Goal: Use online tool/utility: Use online tool/utility

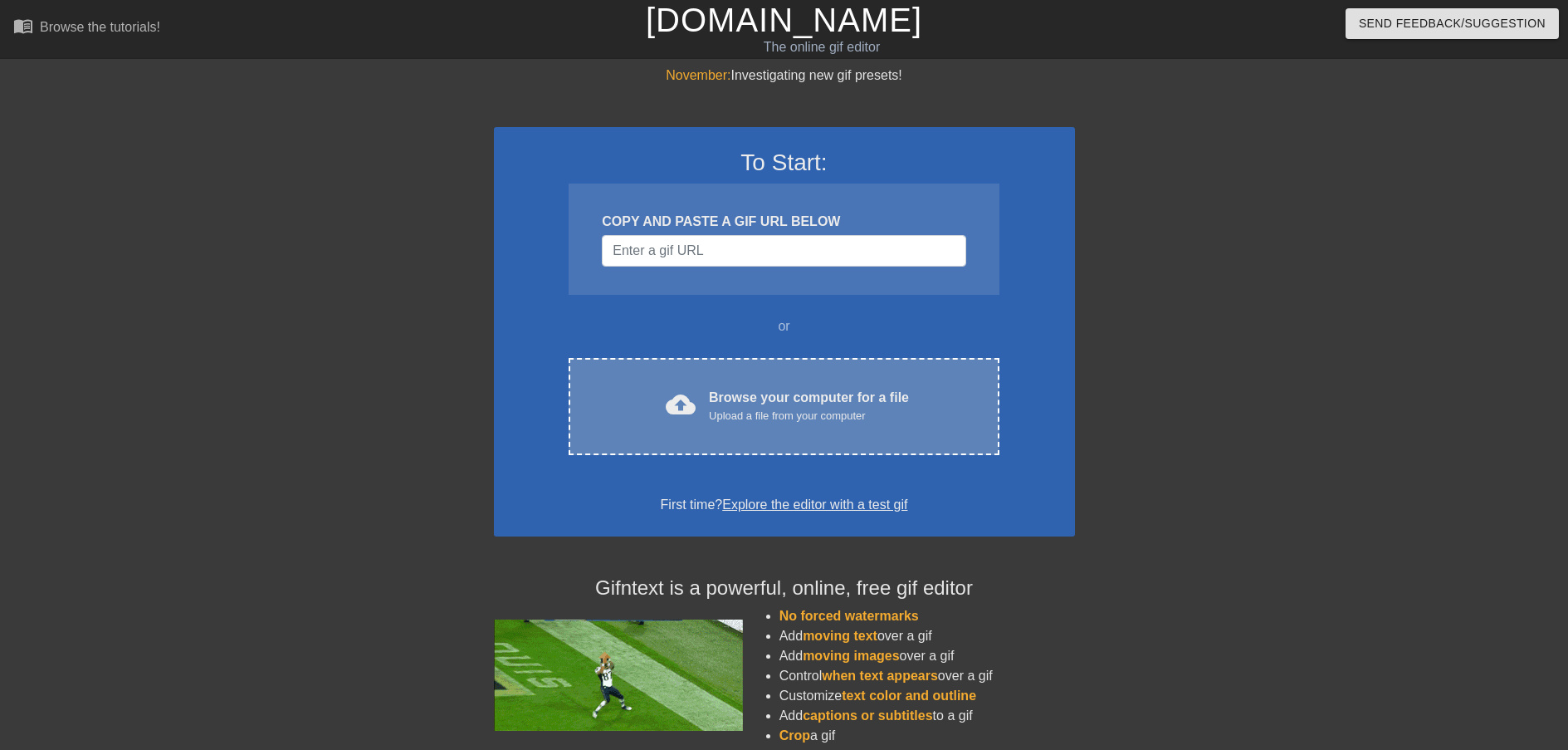
click at [804, 404] on div "Browse your computer for a file Upload a file from your computer" at bounding box center [809, 405] width 200 height 37
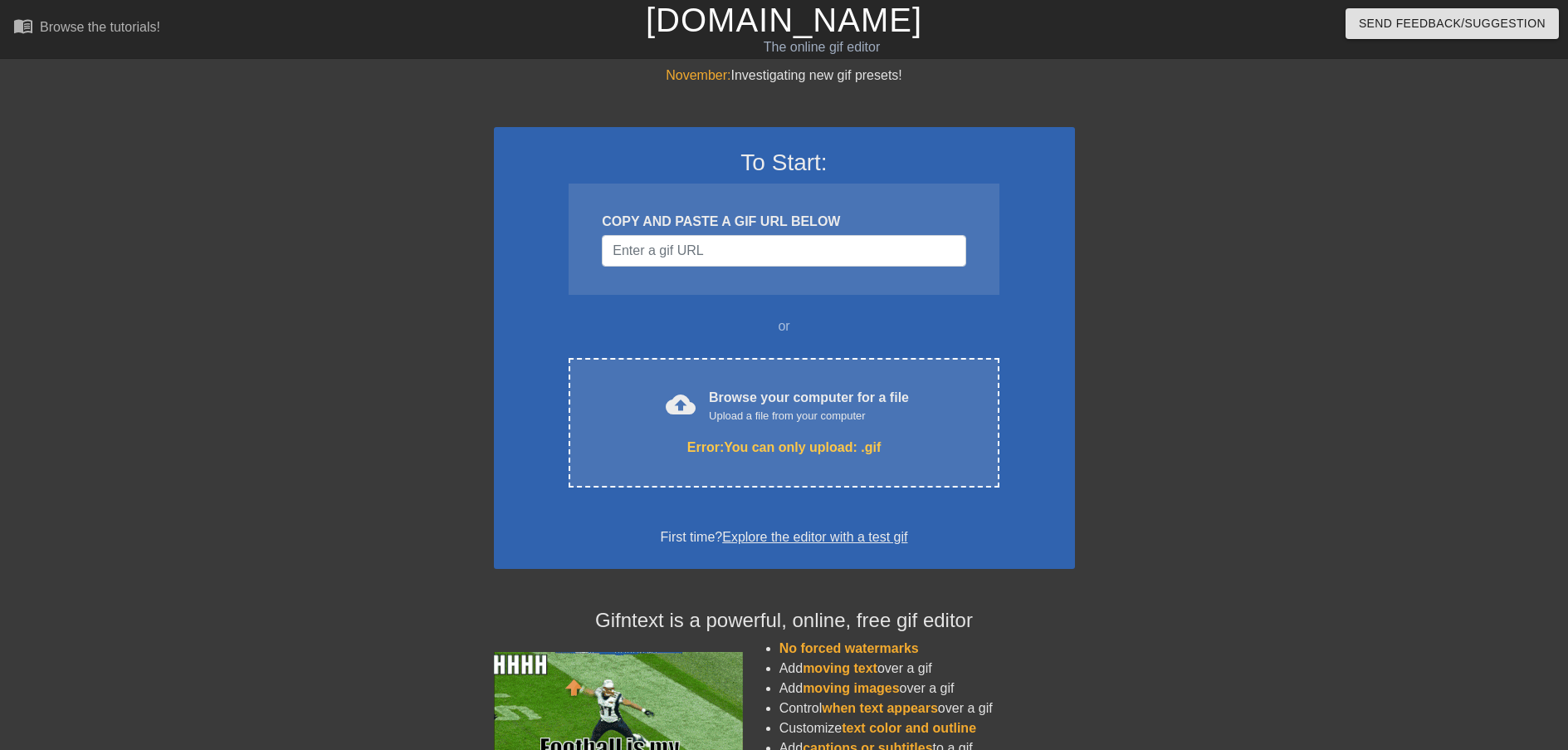
scroll to position [40, 0]
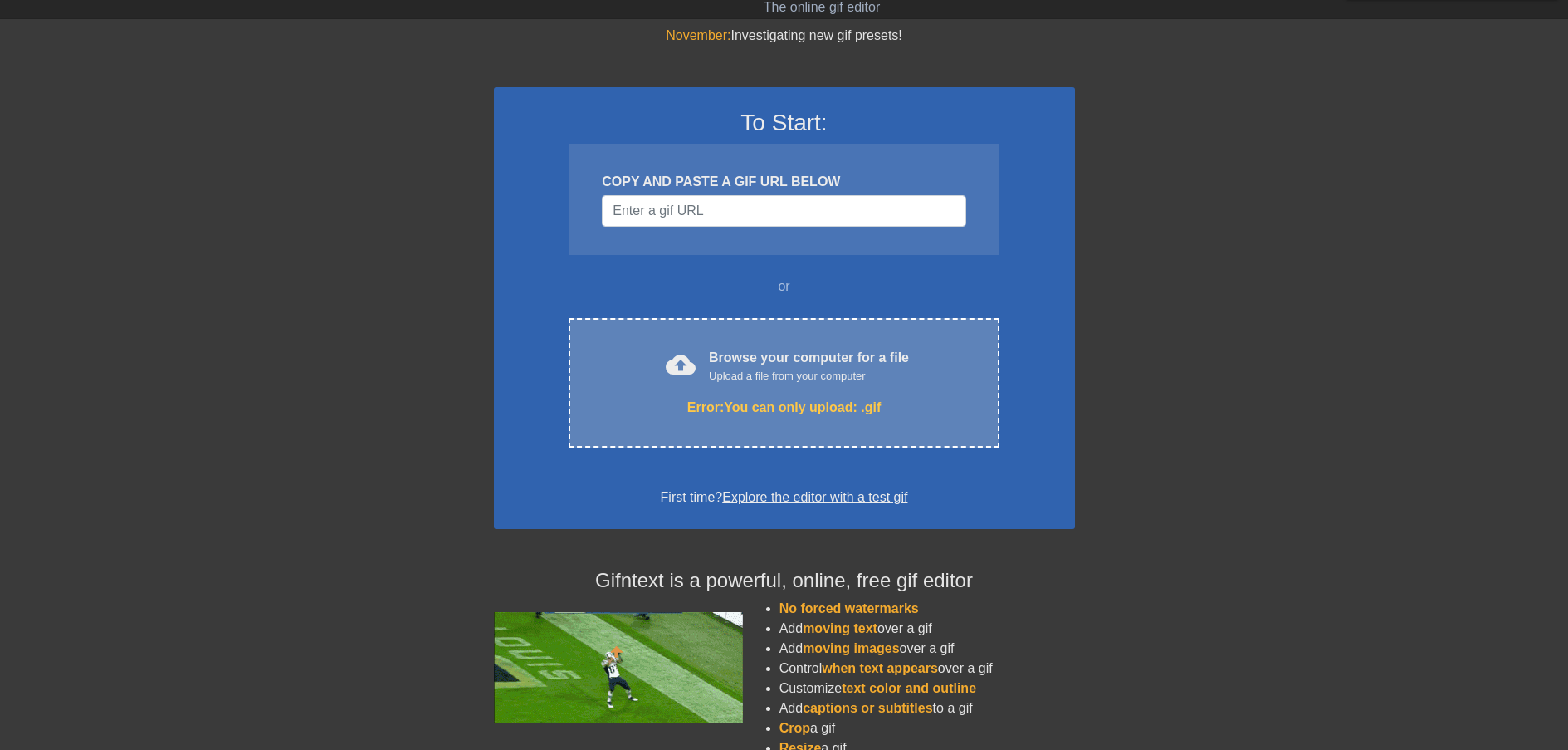
click at [909, 335] on div "cloud_upload Browse your computer for a file Upload a file from your computer E…" at bounding box center [783, 383] width 430 height 129
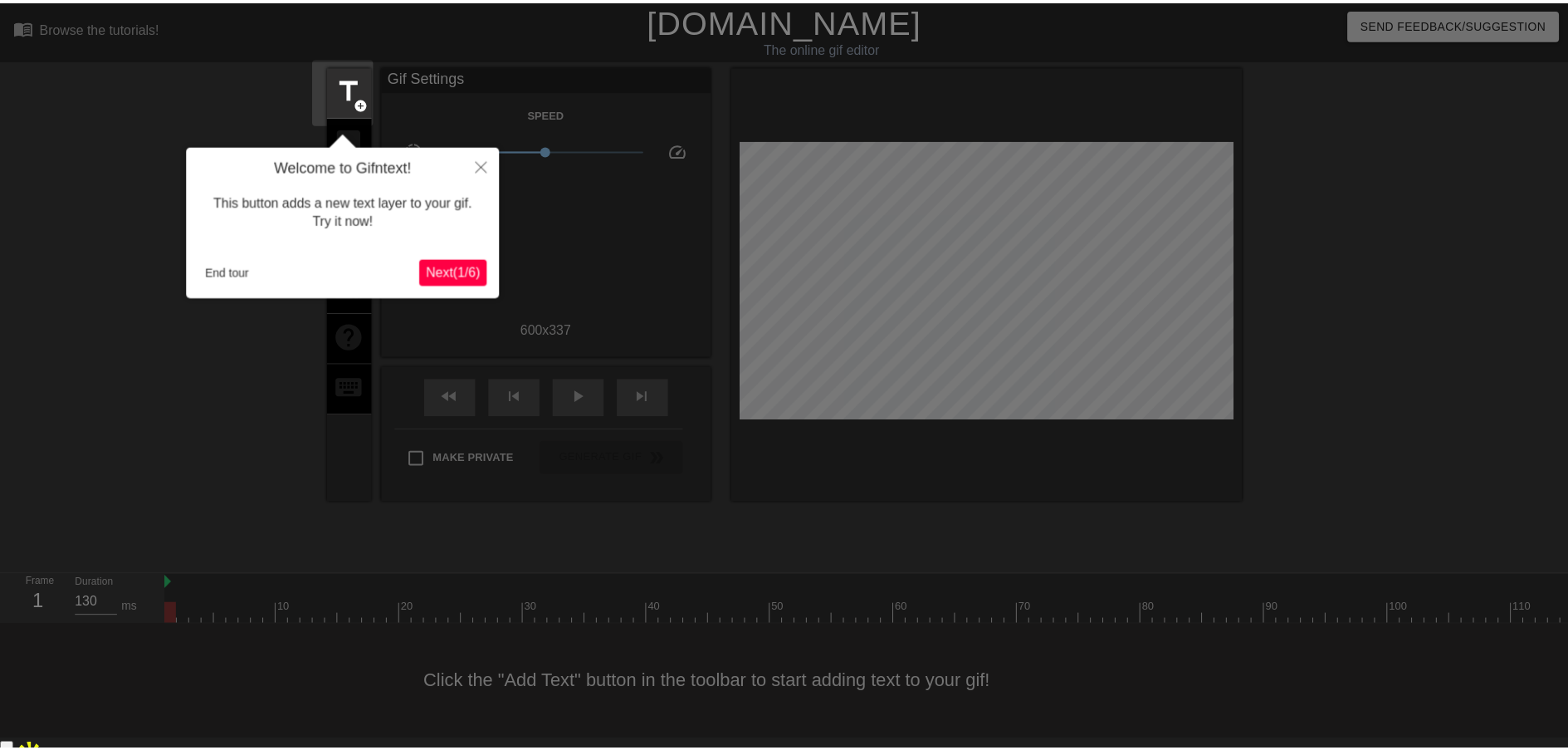
scroll to position [3, 0]
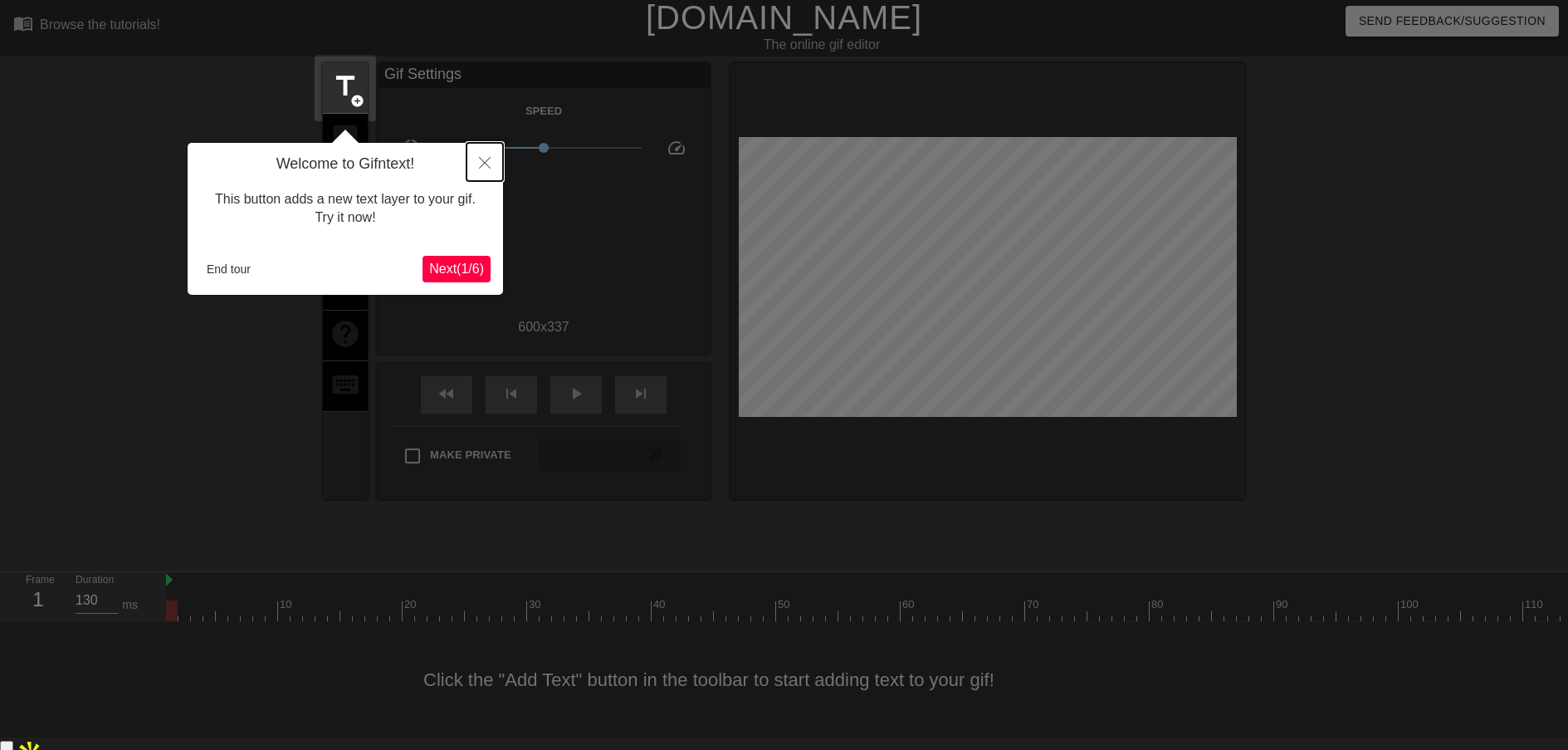
click at [493, 154] on button "Close" at bounding box center [484, 162] width 37 height 38
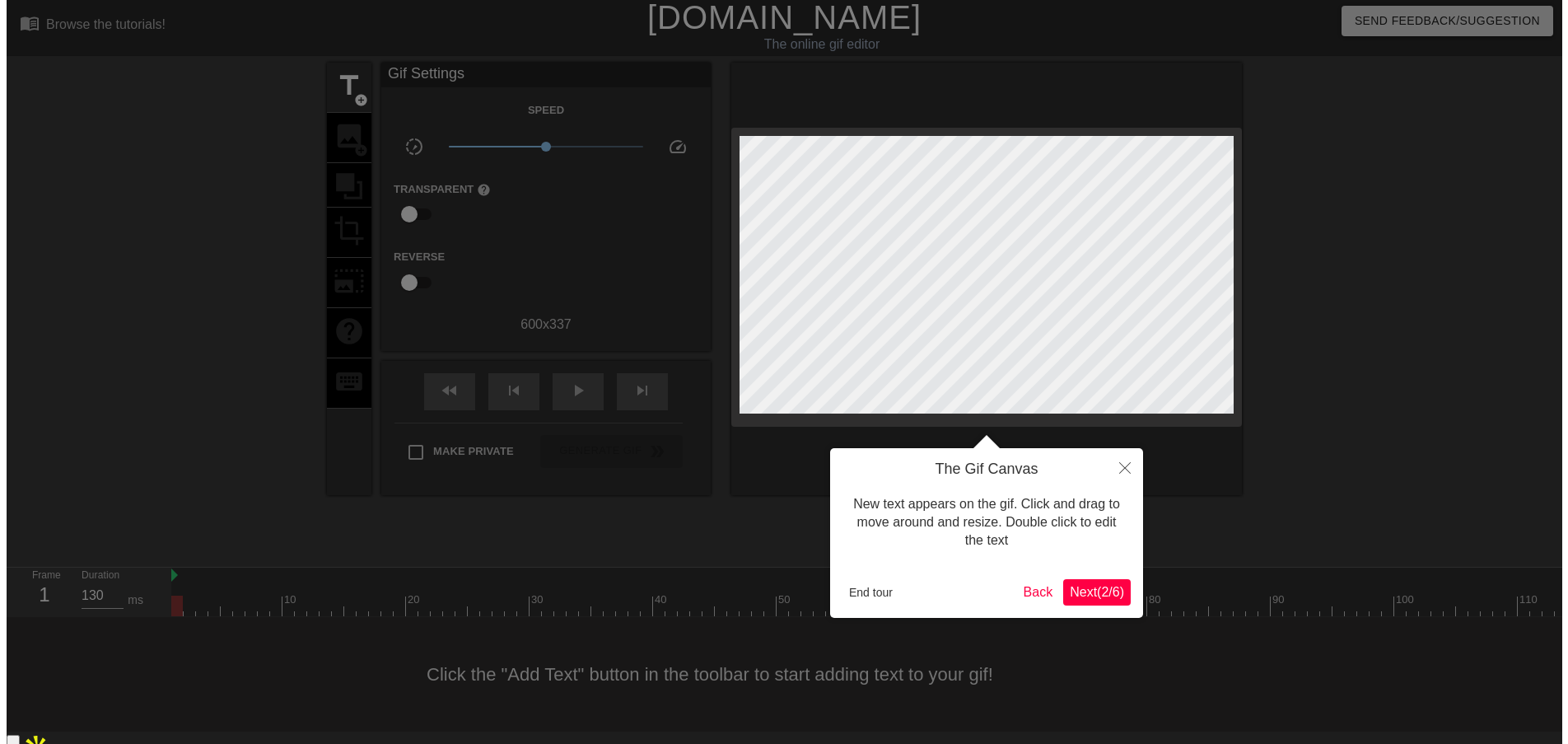
scroll to position [0, 0]
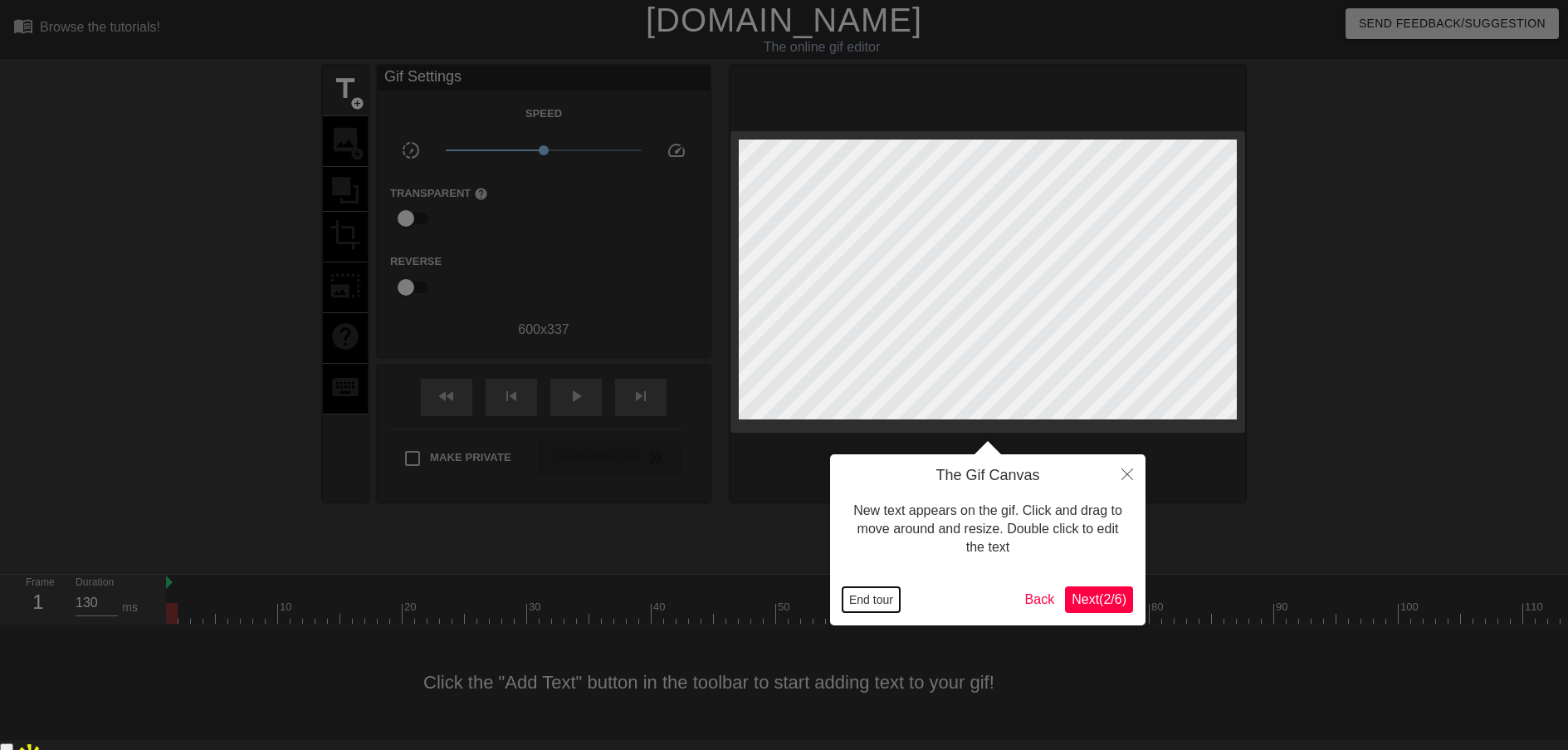
click at [882, 598] on button "End tour" at bounding box center [871, 599] width 57 height 25
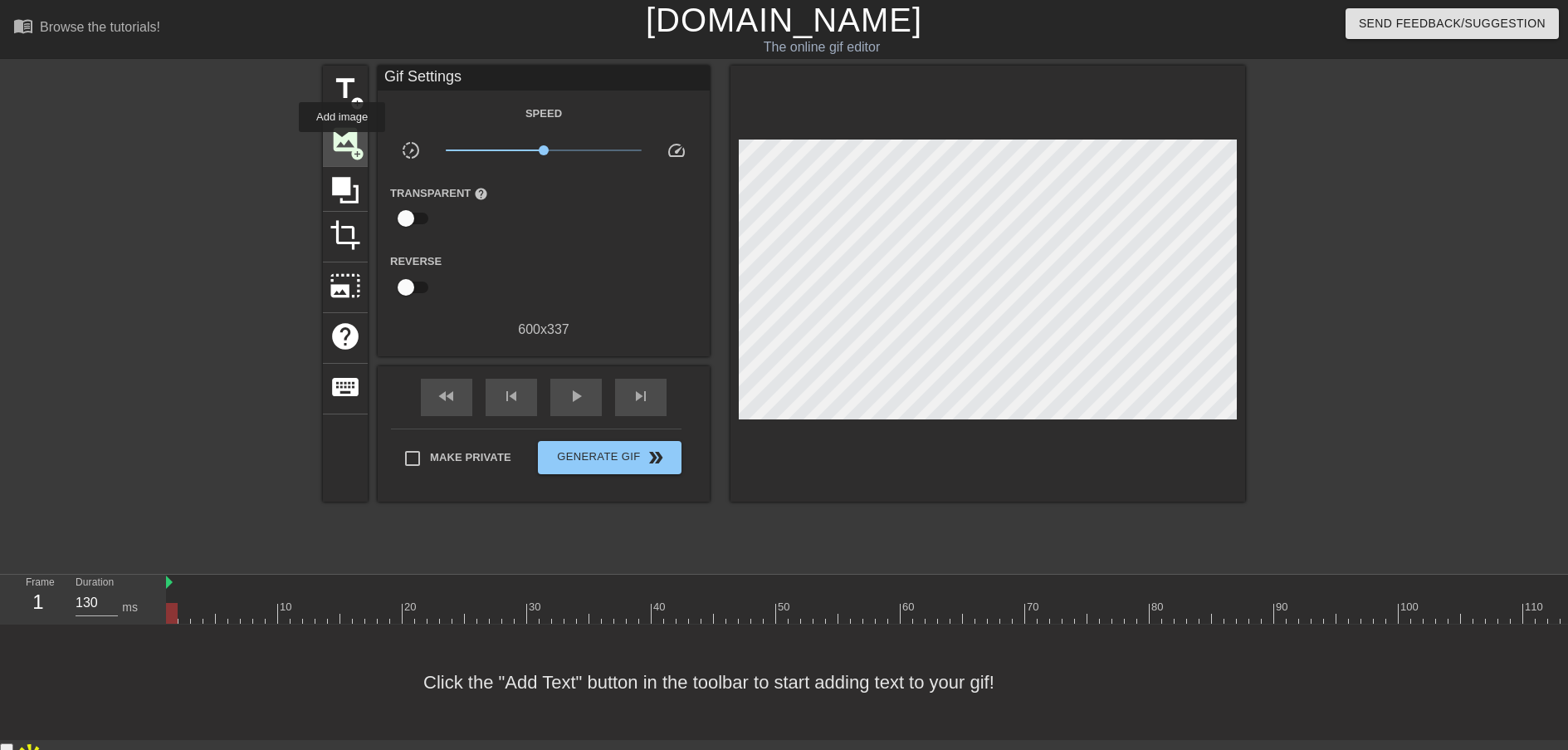
click at [343, 144] on span "image" at bounding box center [345, 139] width 31 height 31
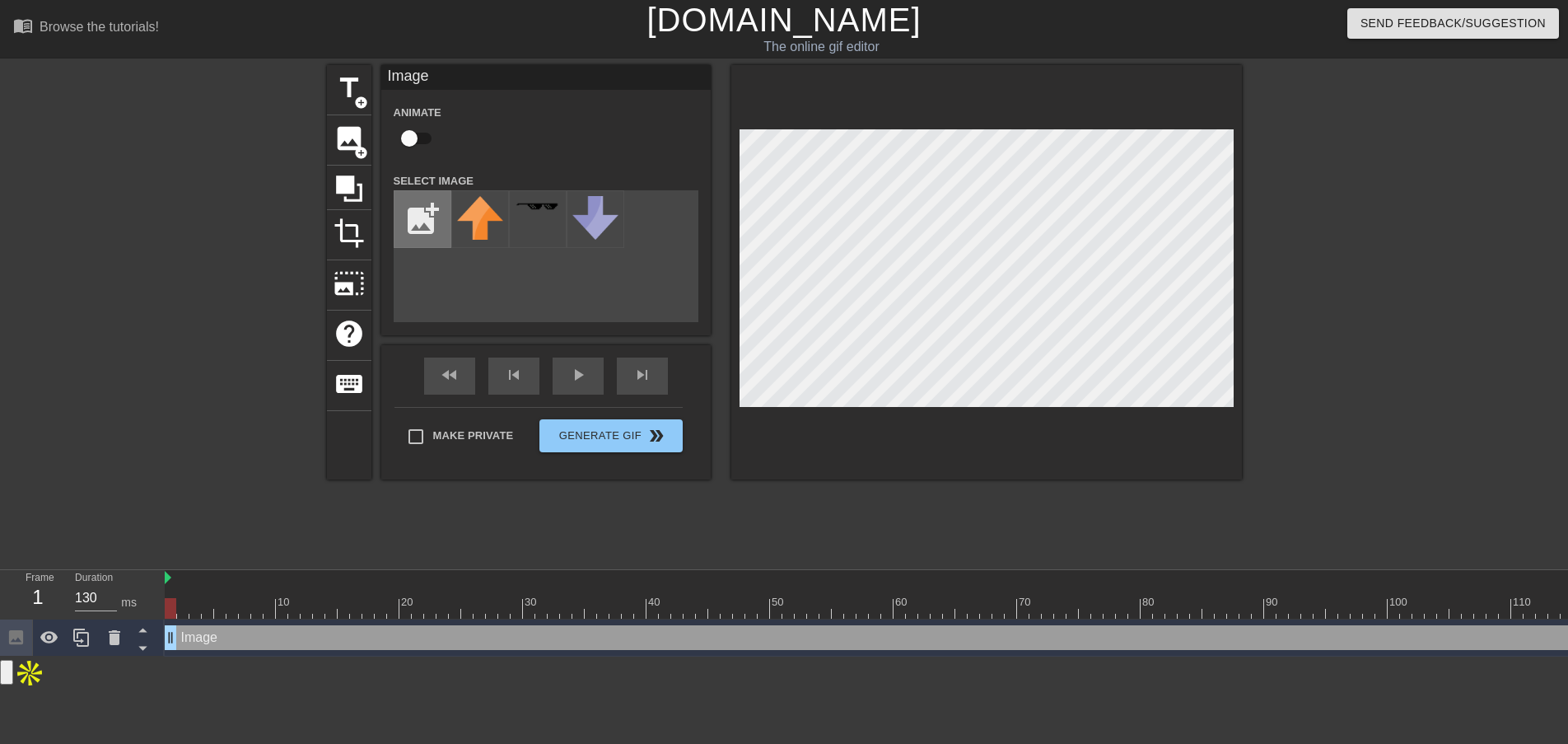
click at [432, 242] on input "file" at bounding box center [422, 219] width 56 height 56
type input "C:\fakepath\NomadicMLLogo_2.png"
click at [447, 201] on input "file" at bounding box center [422, 219] width 56 height 56
click at [487, 215] on div at bounding box center [480, 219] width 57 height 57
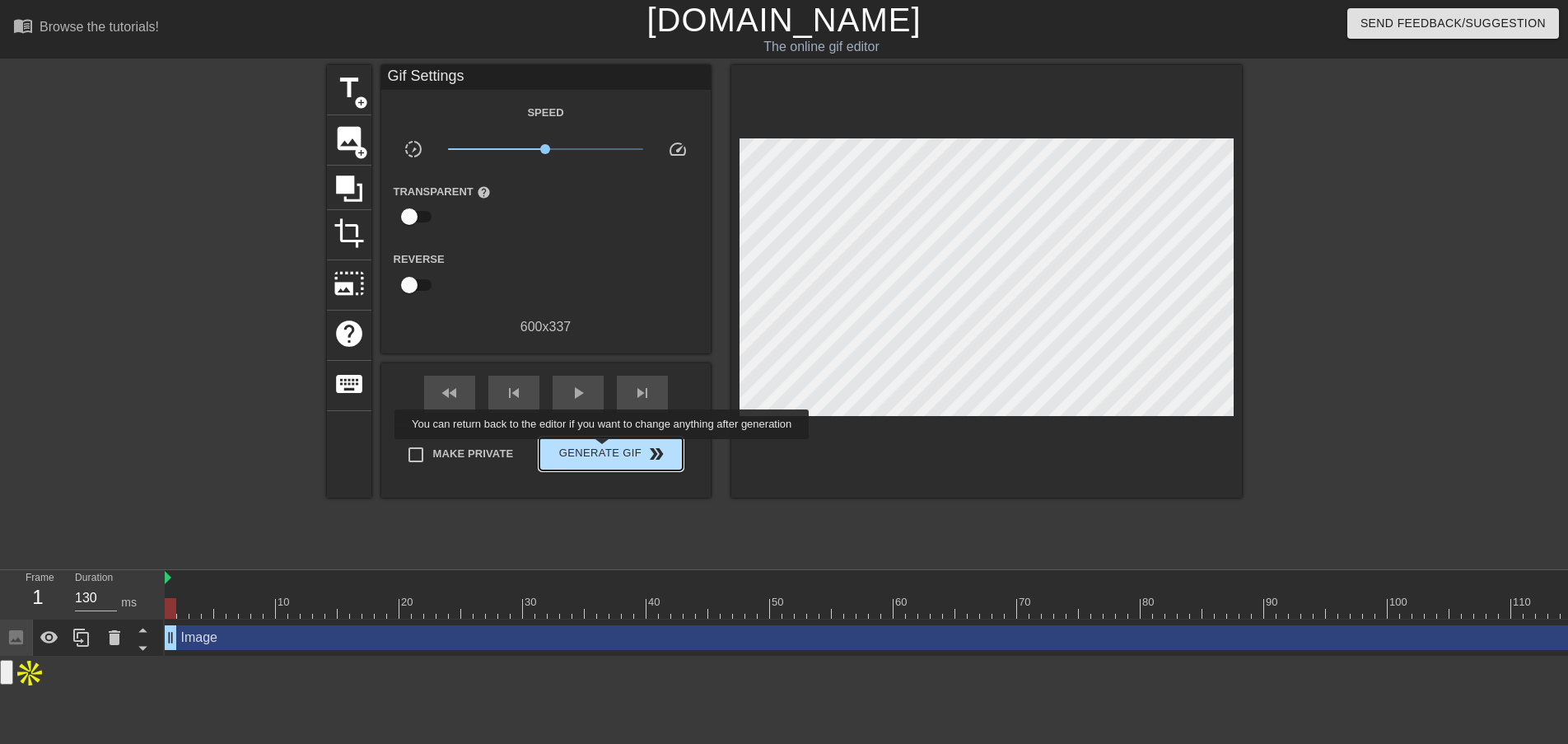
click at [613, 451] on span "Generate Gif double_arrow" at bounding box center [610, 453] width 129 height 19
